Goal: Communication & Community: Ask a question

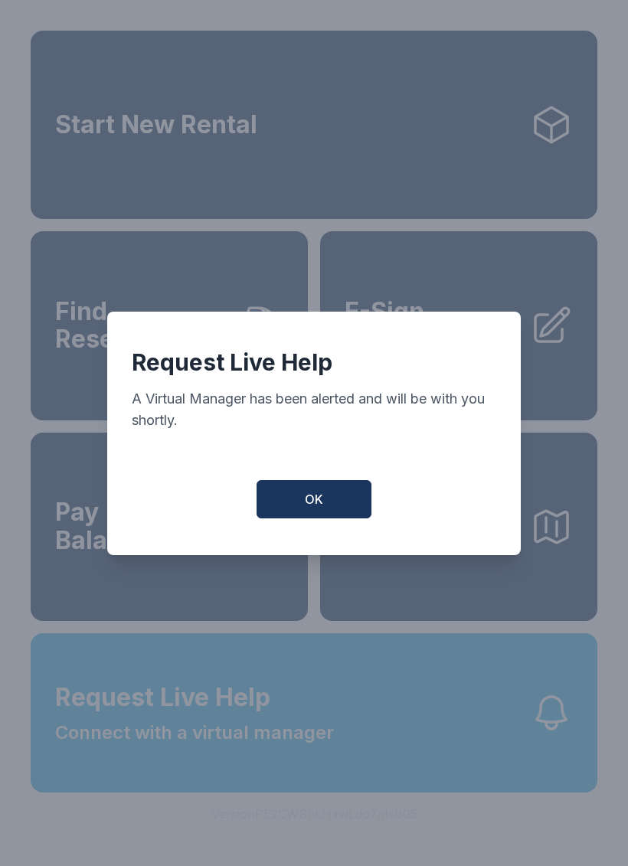
click at [322, 508] on span "OK" at bounding box center [314, 499] width 18 height 18
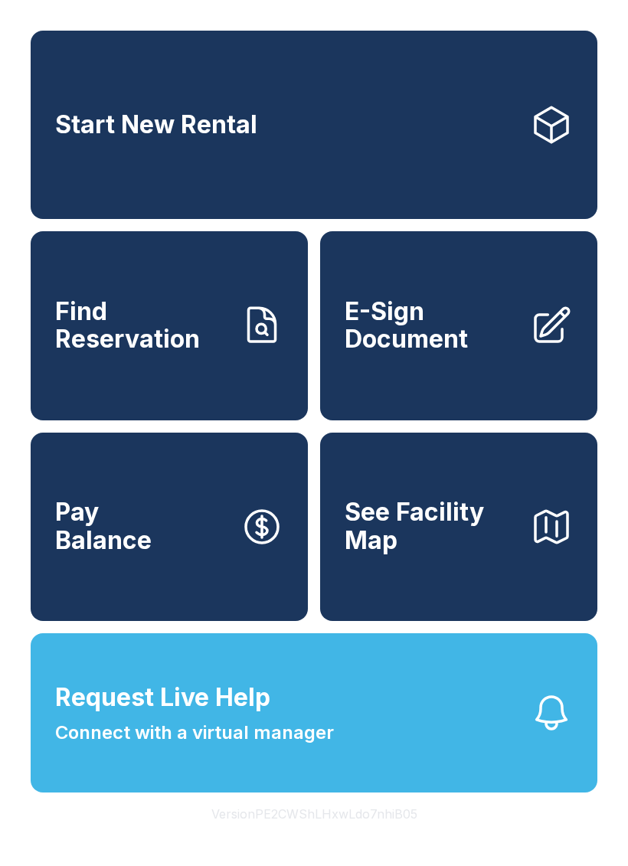
click at [217, 571] on link "Pay Balance" at bounding box center [169, 527] width 277 height 188
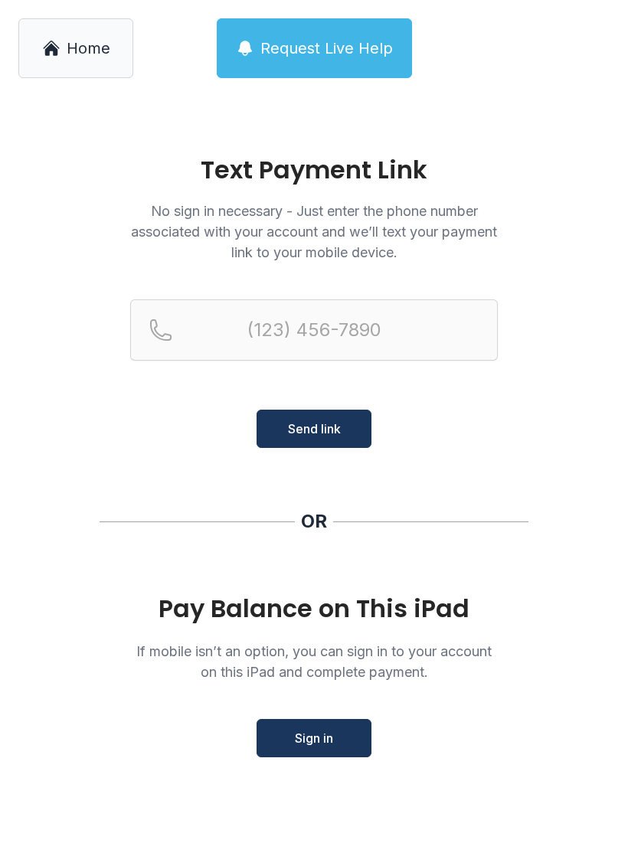
click at [80, 36] on link "Home" at bounding box center [75, 48] width 115 height 60
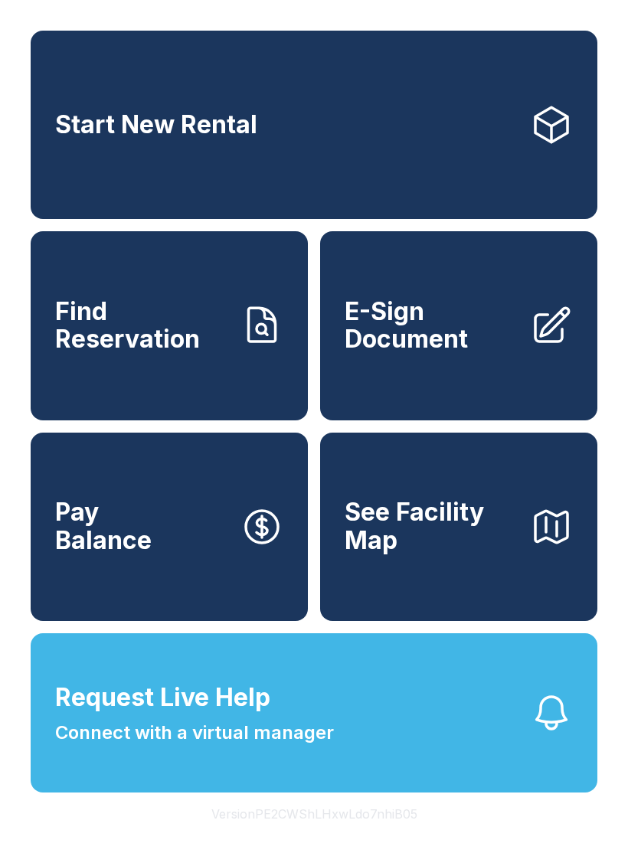
click at [241, 747] on span "Connect with a virtual manager" at bounding box center [194, 733] width 279 height 28
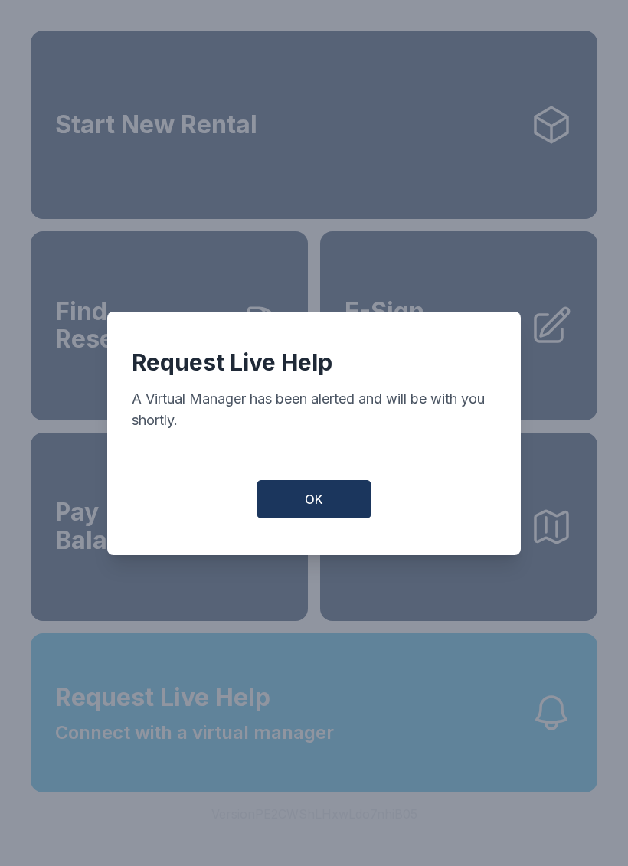
click at [326, 505] on button "OK" at bounding box center [314, 499] width 115 height 38
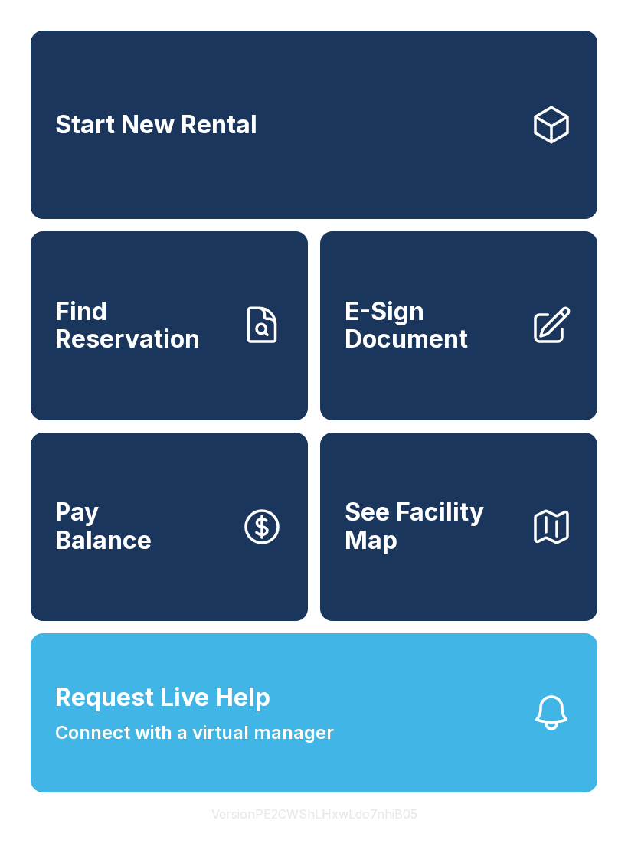
click at [260, 747] on span "Connect with a virtual manager" at bounding box center [194, 733] width 279 height 28
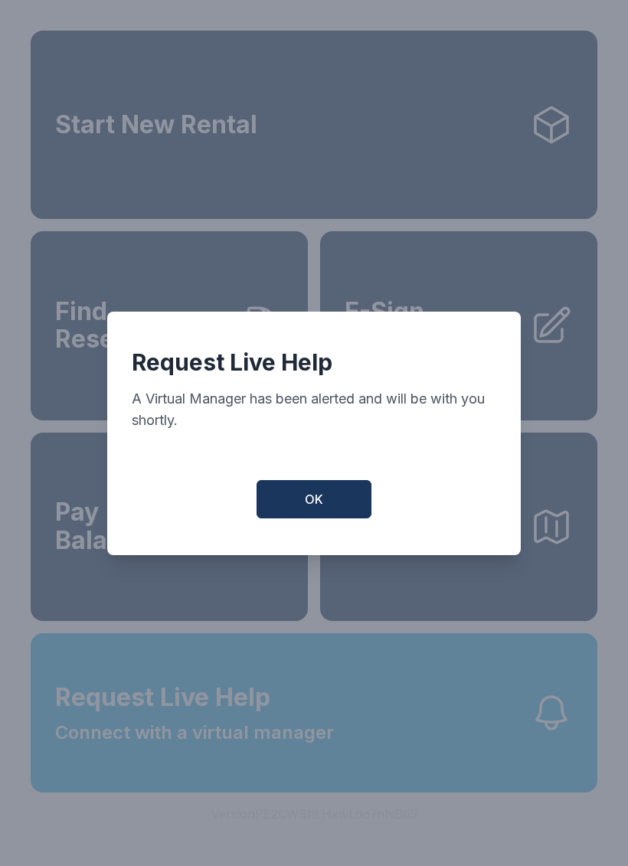
click at [298, 499] on button "OK" at bounding box center [314, 499] width 115 height 38
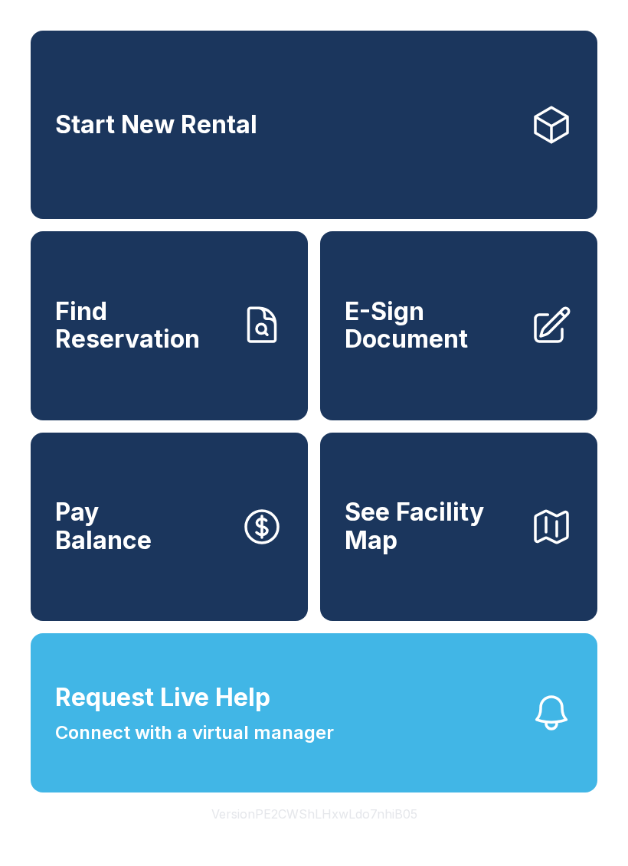
click at [276, 835] on button "Version PE2CWShLHxwLdo7nhiB05" at bounding box center [314, 814] width 231 height 43
click at [211, 747] on span "Connect with a virtual manager" at bounding box center [194, 733] width 279 height 28
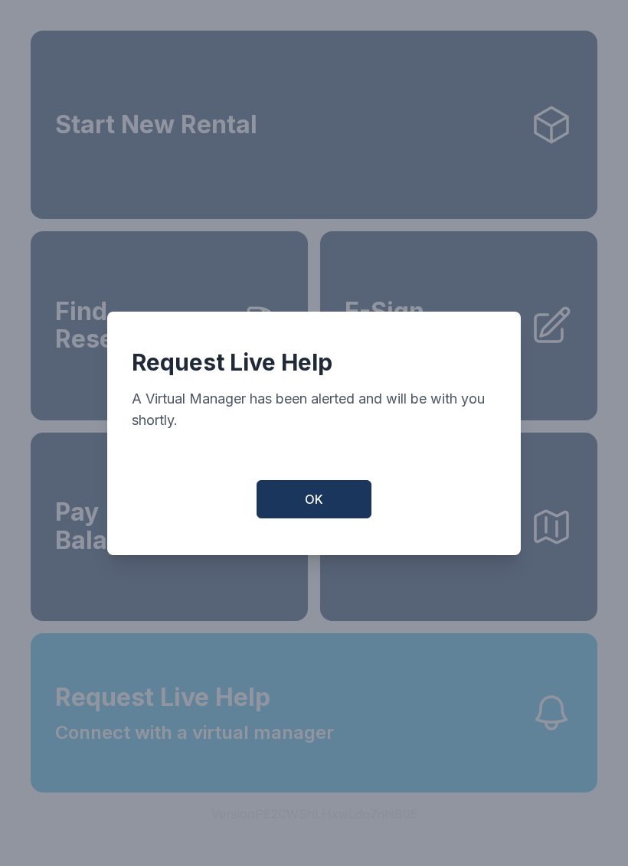
click at [325, 512] on button "OK" at bounding box center [314, 499] width 115 height 38
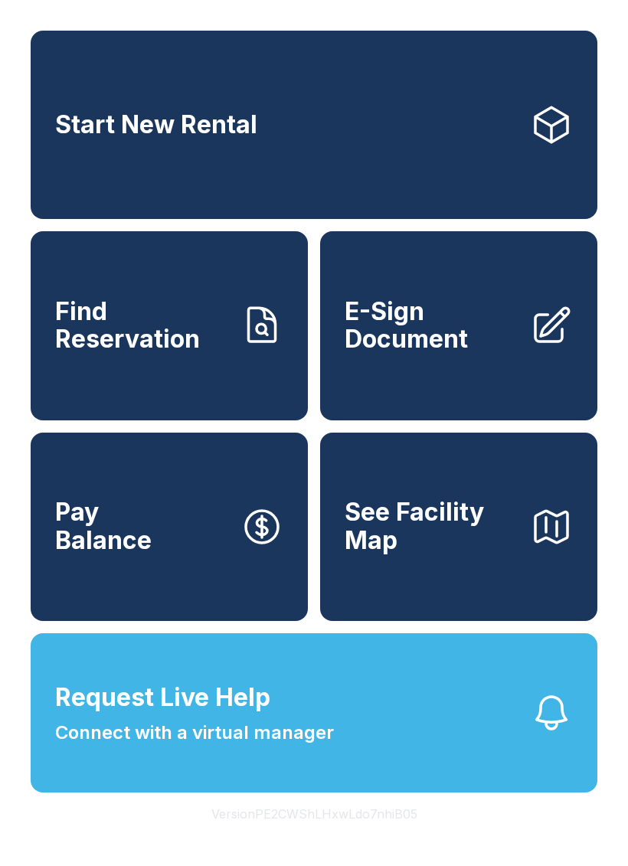
click at [260, 747] on span "Connect with a virtual manager" at bounding box center [194, 733] width 279 height 28
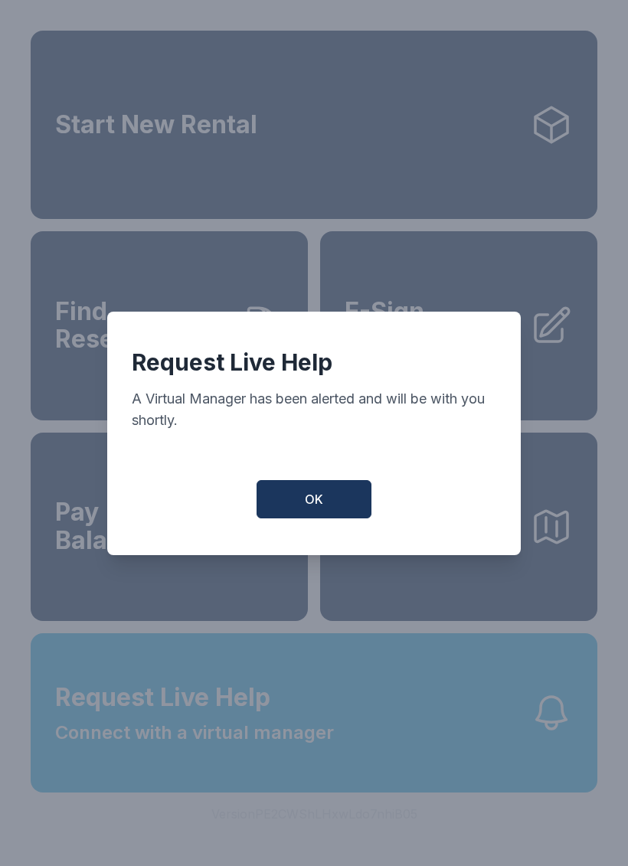
click at [321, 506] on span "OK" at bounding box center [314, 499] width 18 height 18
